Goal: Navigation & Orientation: Understand site structure

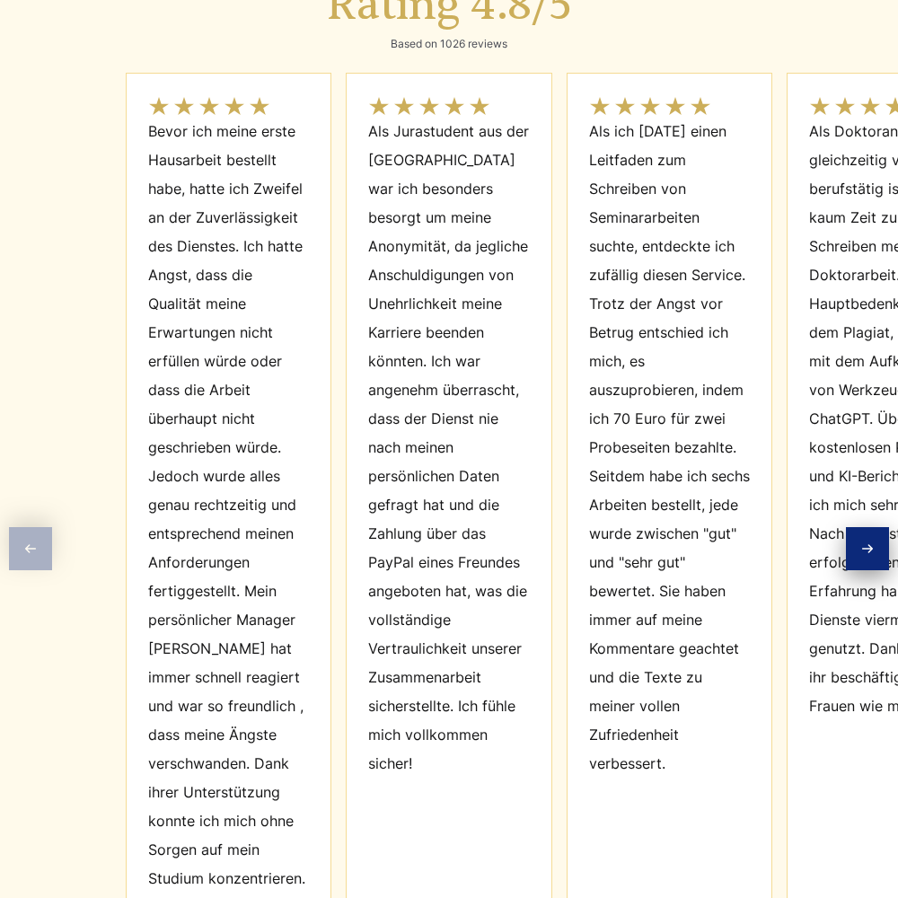
scroll to position [8106, 0]
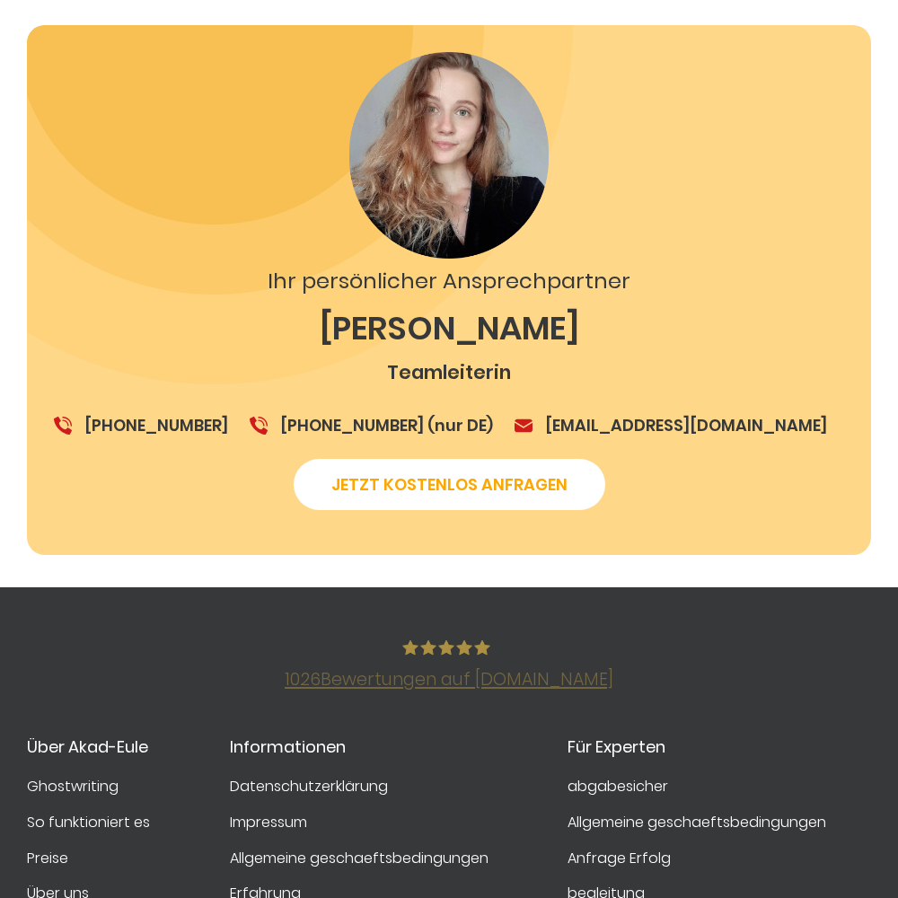
scroll to position [3133, 0]
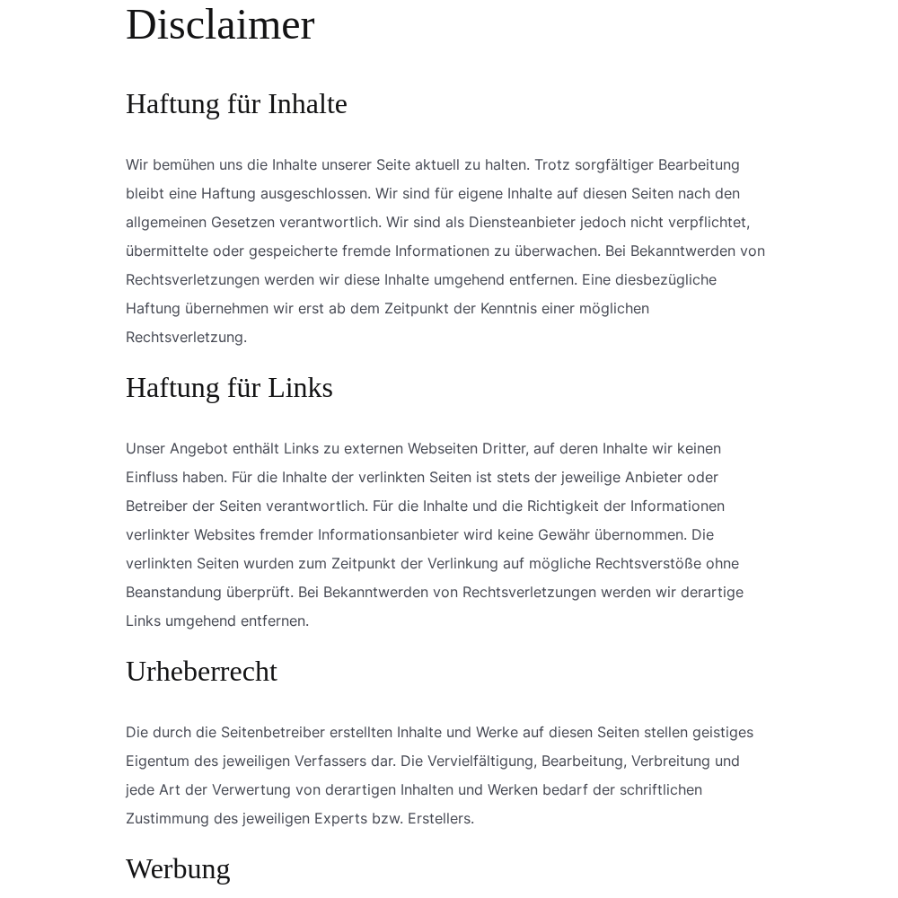
scroll to position [1675, 0]
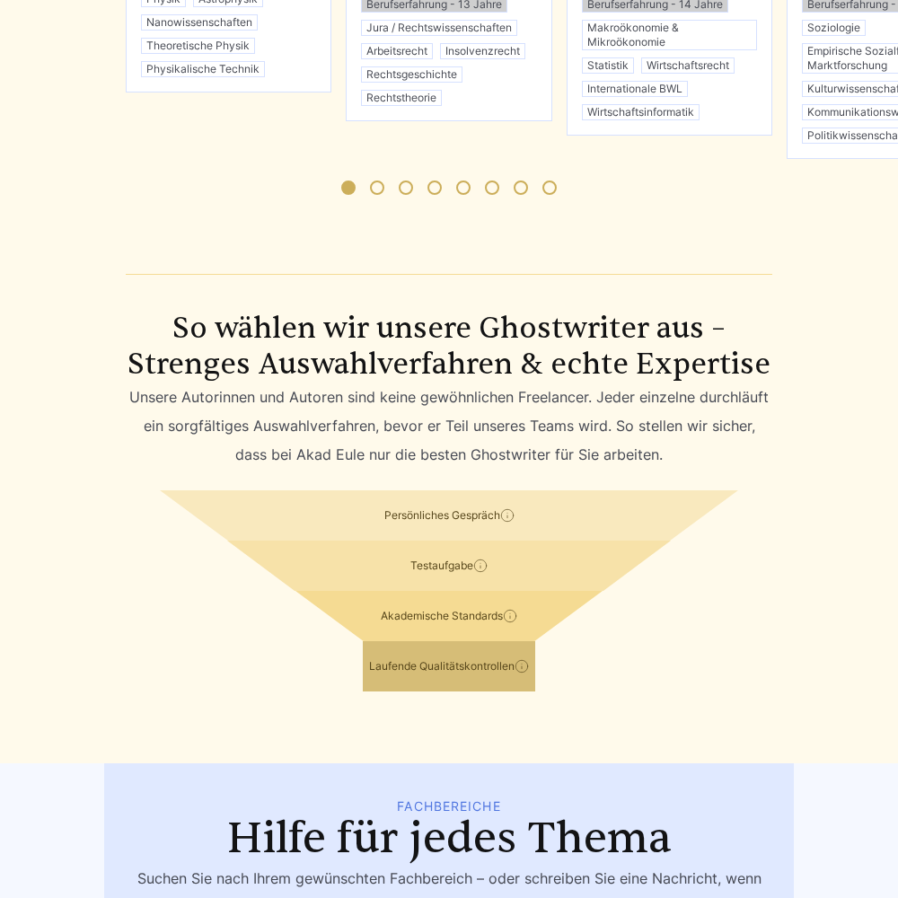
scroll to position [8085, 0]
